Goal: Task Accomplishment & Management: Use online tool/utility

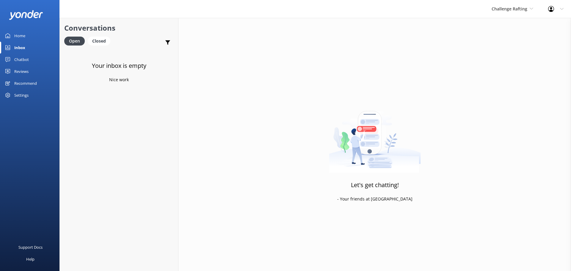
click at [511, 12] on span "Challenge Rafting" at bounding box center [513, 9] width 42 height 7
click at [501, 31] on link "Milford Sound Scenic Flights" at bounding box center [513, 25] width 59 height 14
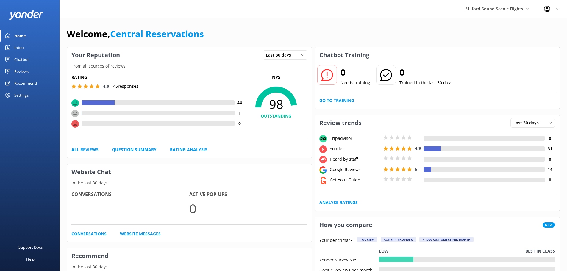
click at [28, 49] on link "Inbox" at bounding box center [29, 48] width 59 height 12
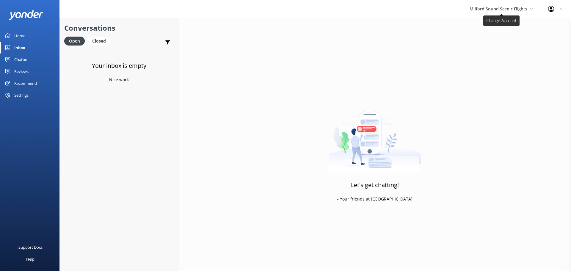
click at [497, 7] on span "Milford Sound Scenic Flights" at bounding box center [499, 9] width 58 height 6
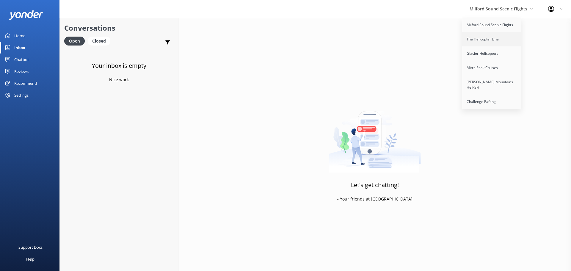
click at [496, 37] on link "The Helicopter Line" at bounding box center [491, 39] width 59 height 14
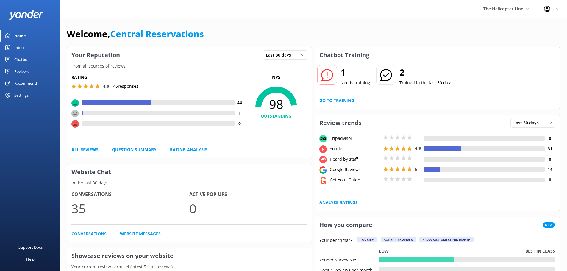
click at [23, 47] on div "Inbox" at bounding box center [19, 48] width 10 height 12
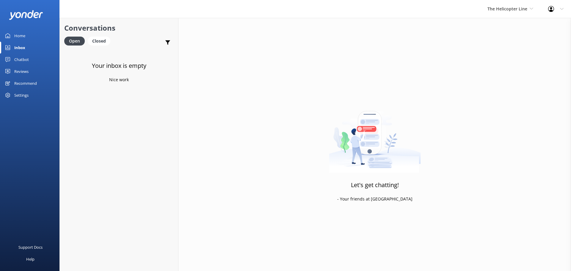
click at [520, 13] on div "The Helicopter Line Milford Sound Scenic Flights The Helicopter Line Glacier He…" at bounding box center [510, 9] width 61 height 18
click at [507, 54] on link "Glacier Helicopters" at bounding box center [509, 53] width 59 height 14
